Goal: Understand process/instructions: Understand process/instructions

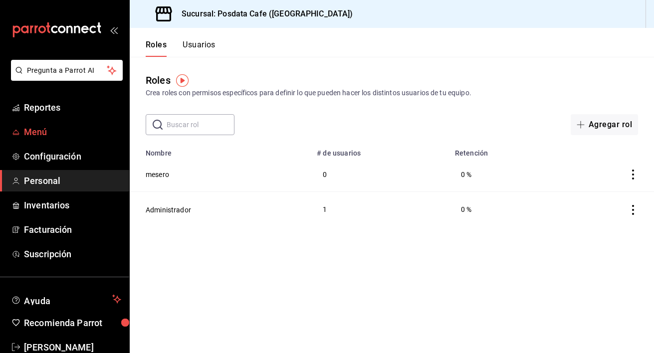
click at [59, 136] on span "Menú" at bounding box center [72, 131] width 97 height 13
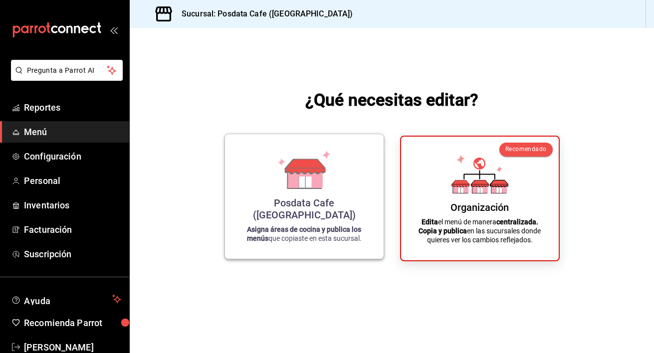
click at [311, 226] on strong "Asigna áreas de cocina y publica los menús" at bounding box center [304, 234] width 115 height 17
